Goal: Transaction & Acquisition: Purchase product/service

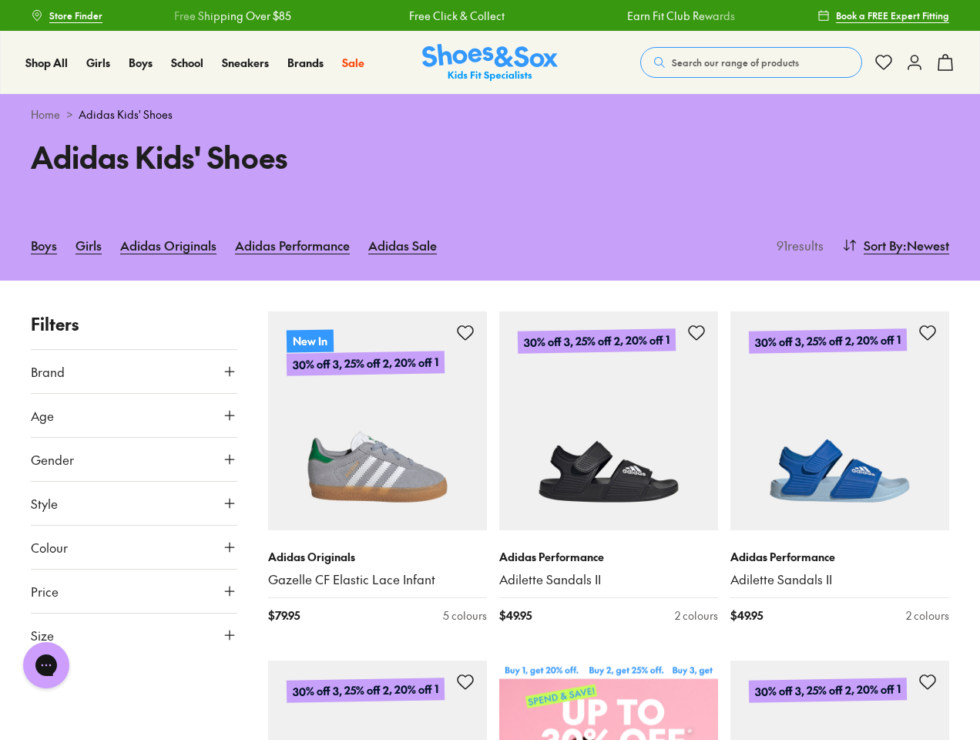
click at [751, 62] on span "Search our range of products" at bounding box center [735, 62] width 127 height 14
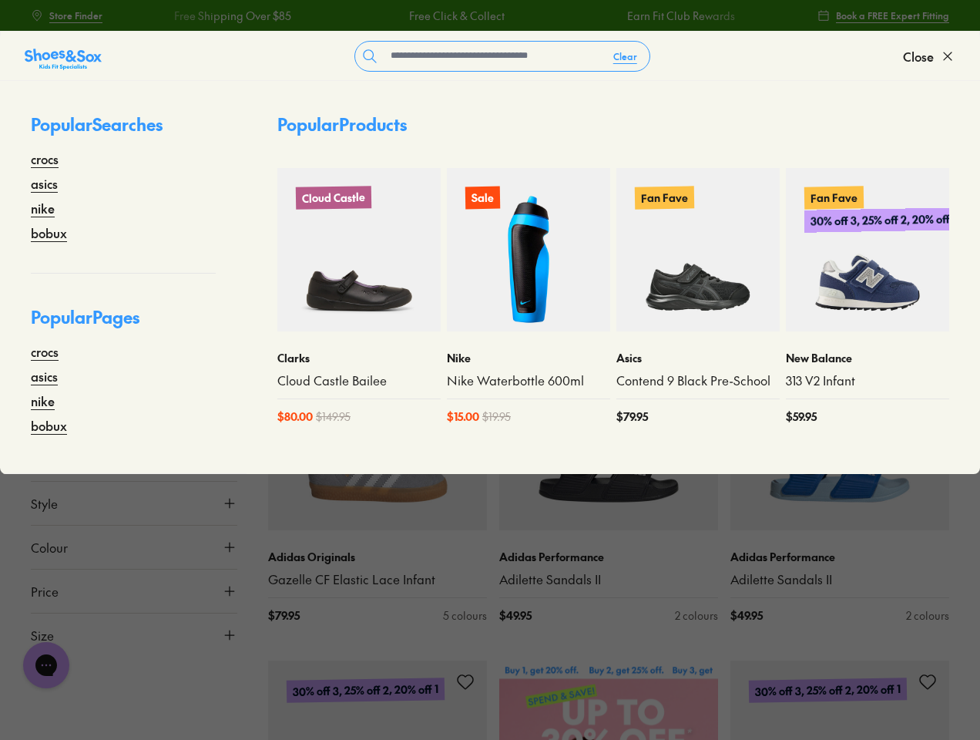
click at [626, 56] on button "Clear" at bounding box center [625, 56] width 49 height 28
click at [929, 56] on span "Close" at bounding box center [918, 56] width 31 height 18
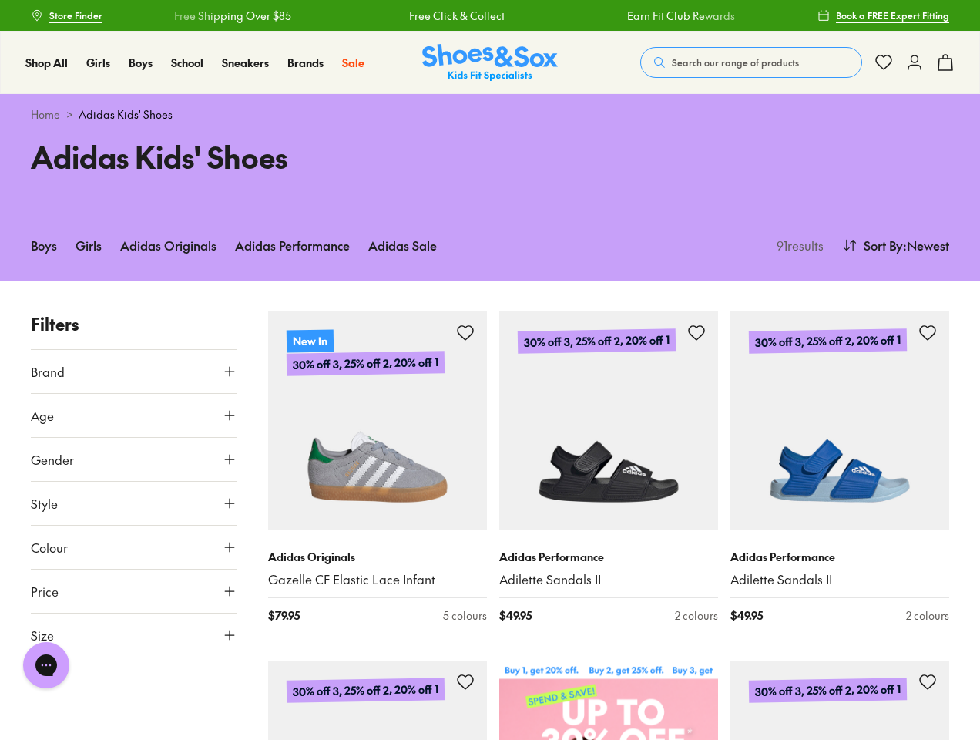
click at [945, 62] on icon at bounding box center [945, 62] width 18 height 18
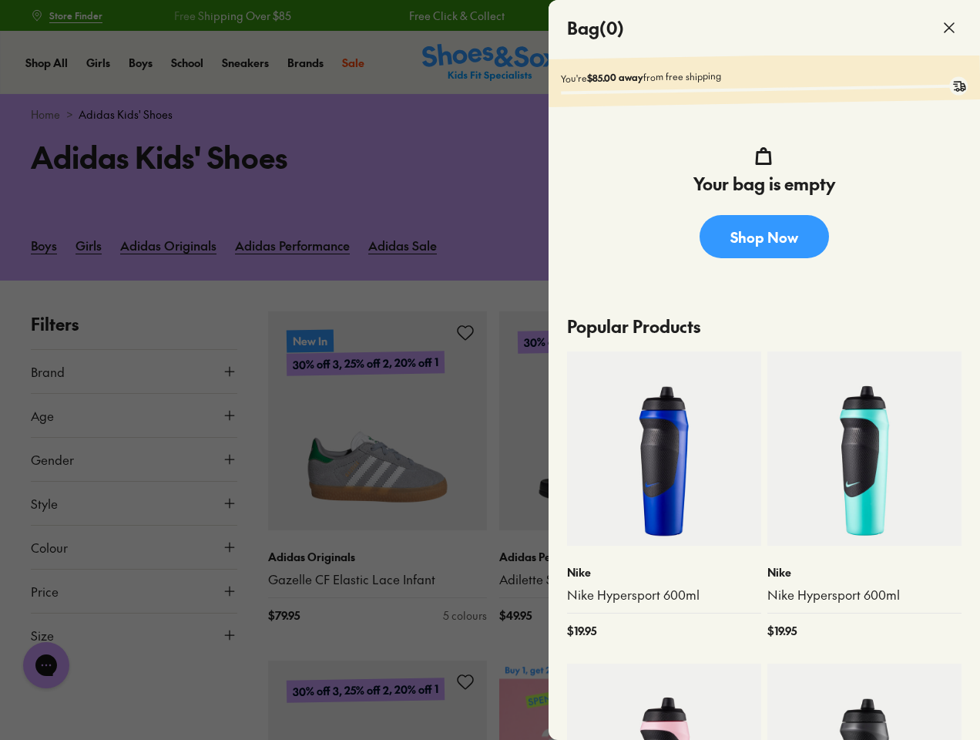
click at [894, 245] on div at bounding box center [490, 370] width 980 height 740
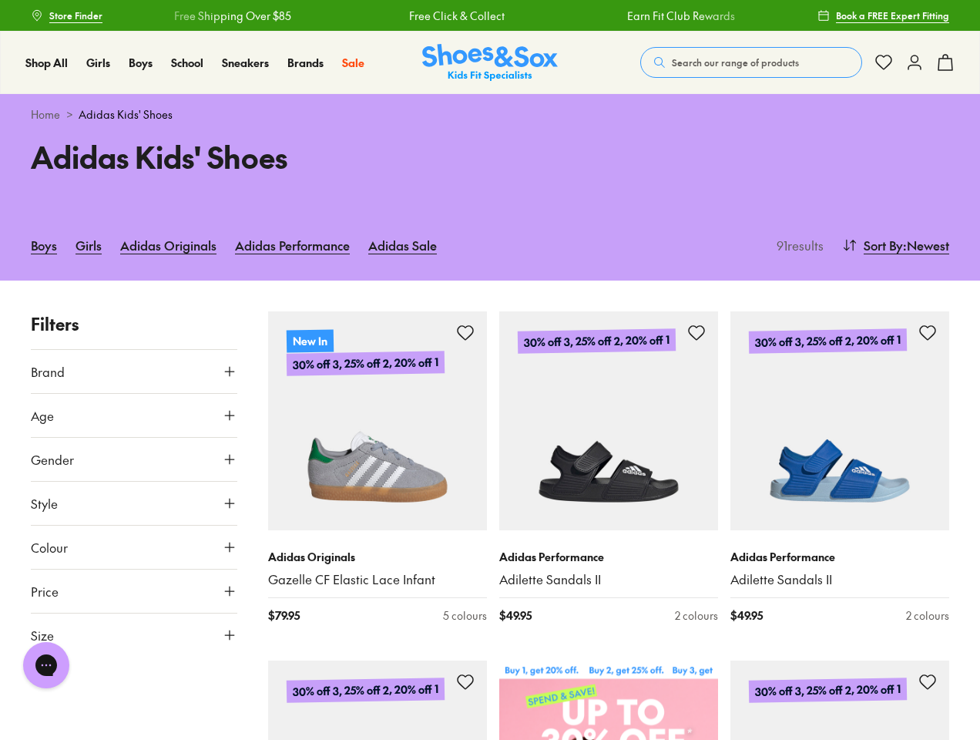
click at [134, 371] on button "Brand" at bounding box center [134, 371] width 206 height 43
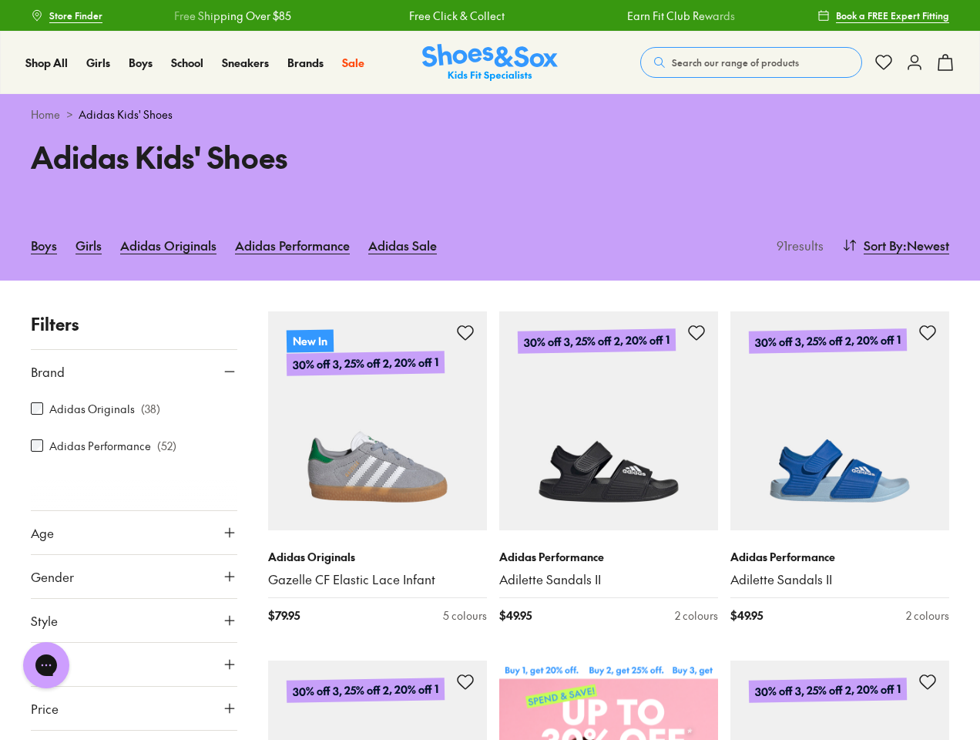
click at [134, 511] on button "Age" at bounding box center [134, 532] width 206 height 43
click at [134, 459] on div "Adidas Originals ( 38 ) Adidas Performance ( 52 )" at bounding box center [134, 436] width 206 height 86
click at [134, 503] on div at bounding box center [134, 494] width 206 height 31
